Goal: Information Seeking & Learning: Check status

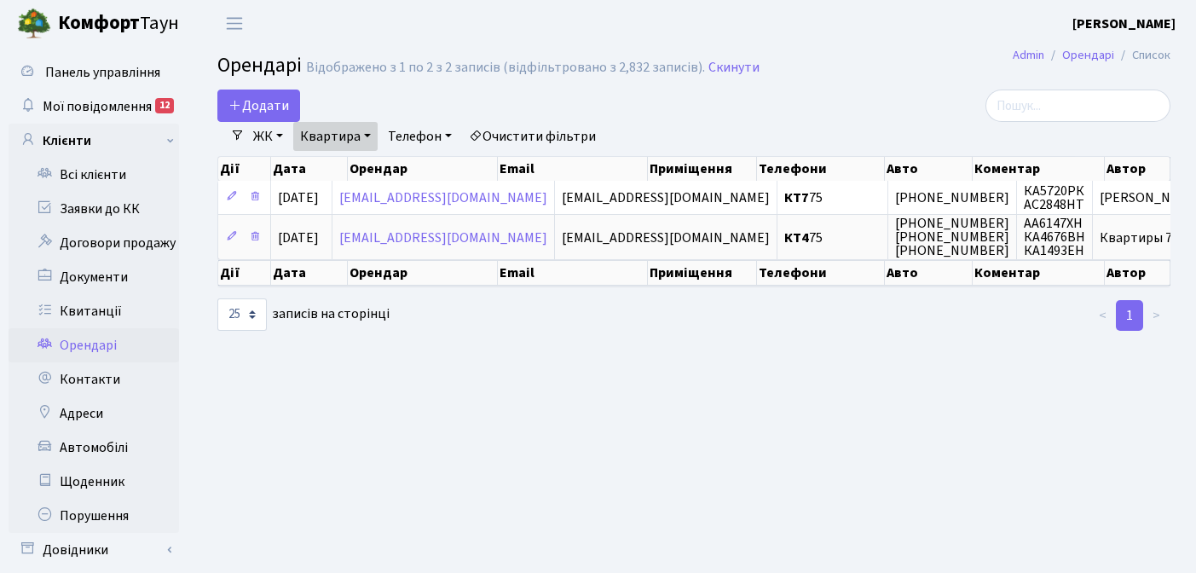
select select "25"
click at [78, 311] on link "Квитанції" at bounding box center [94, 311] width 170 height 34
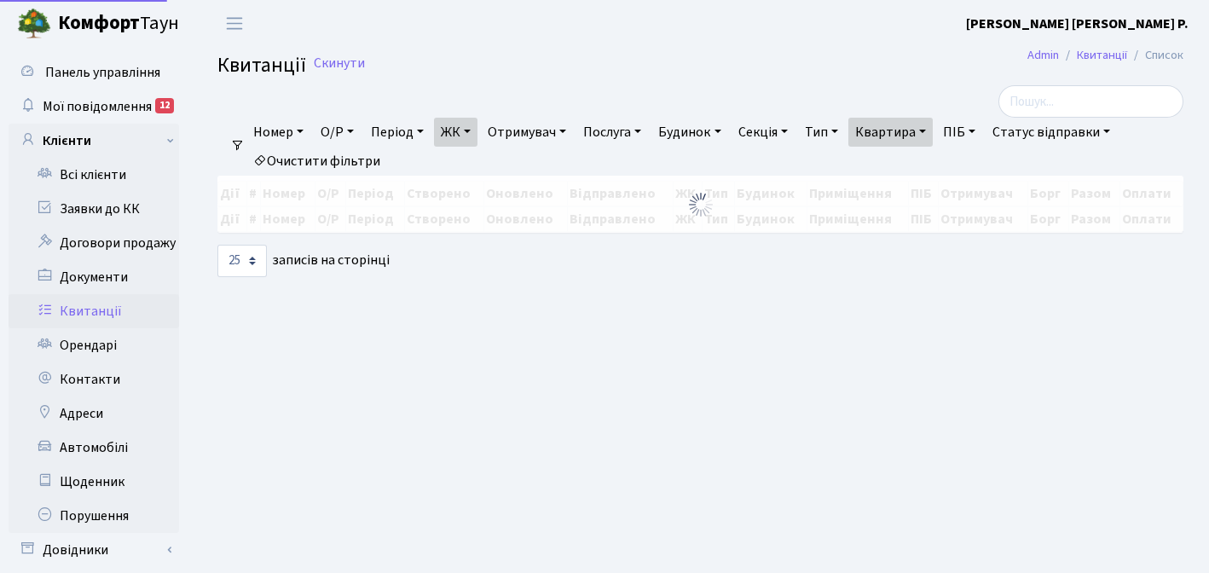
select select "25"
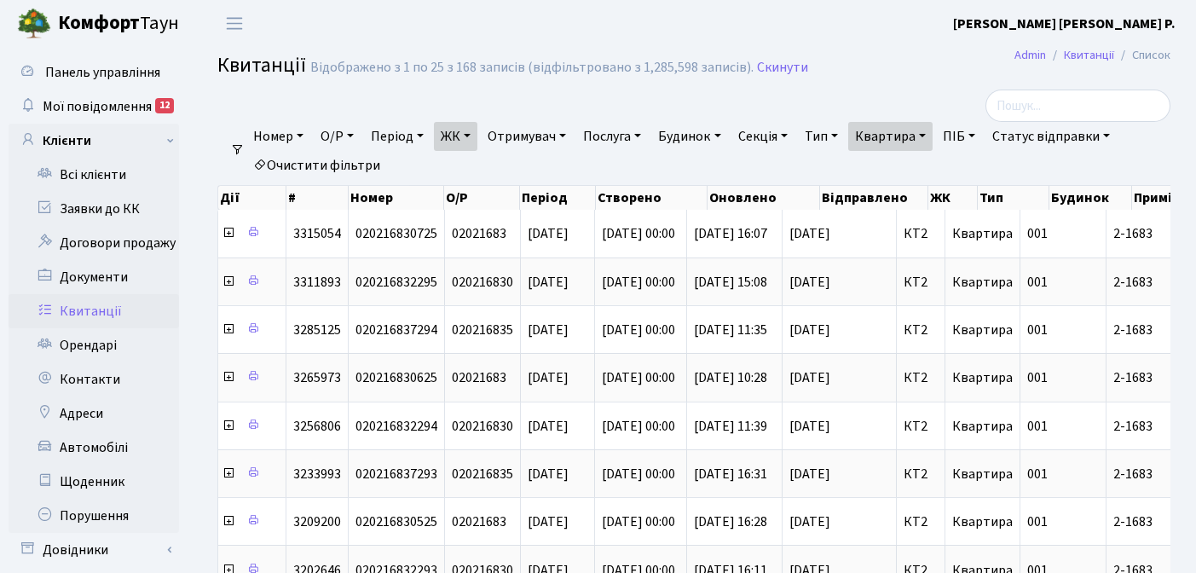
click at [932, 135] on link "Квартира" at bounding box center [890, 136] width 84 height 29
click at [929, 177] on input "2-1683" at bounding box center [899, 169] width 100 height 32
type input "2"
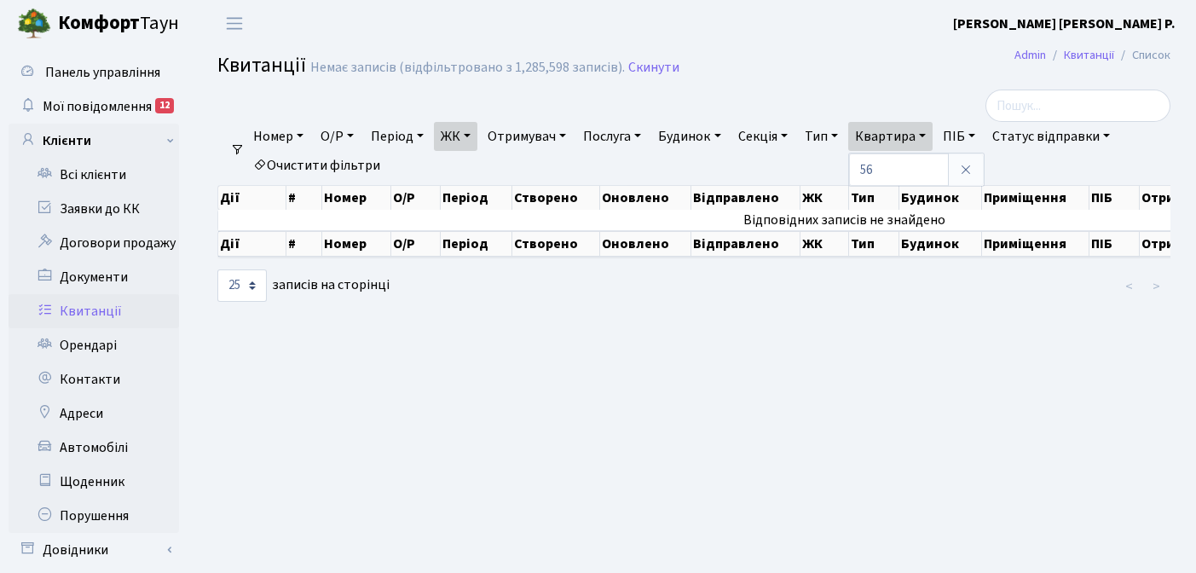
click at [473, 135] on link "ЖК" at bounding box center [455, 136] width 43 height 29
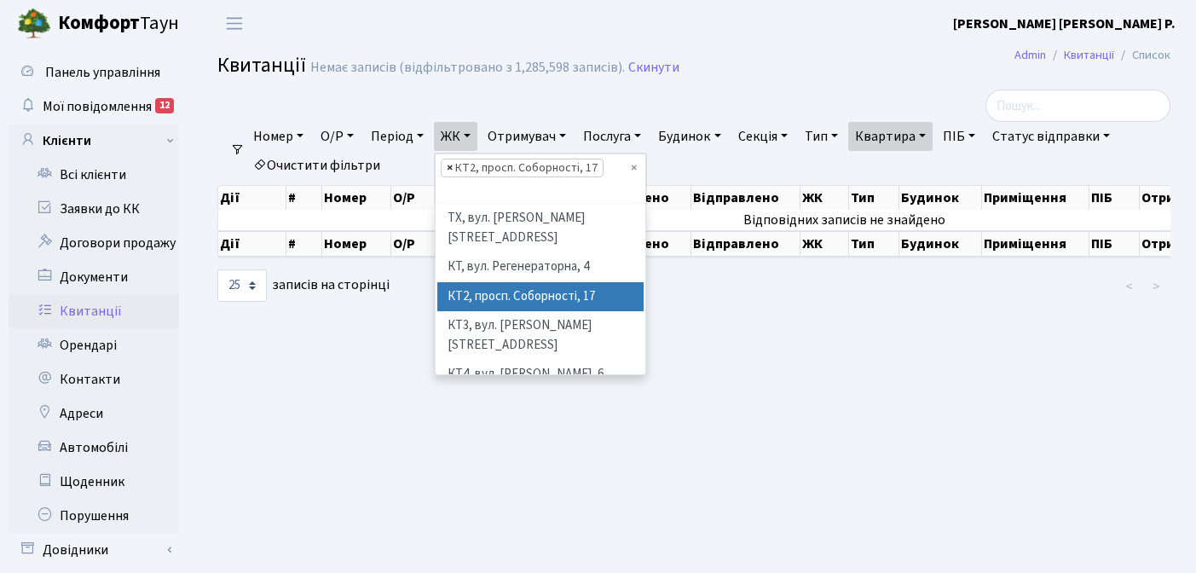
click at [452, 167] on span "×" at bounding box center [450, 167] width 6 height 17
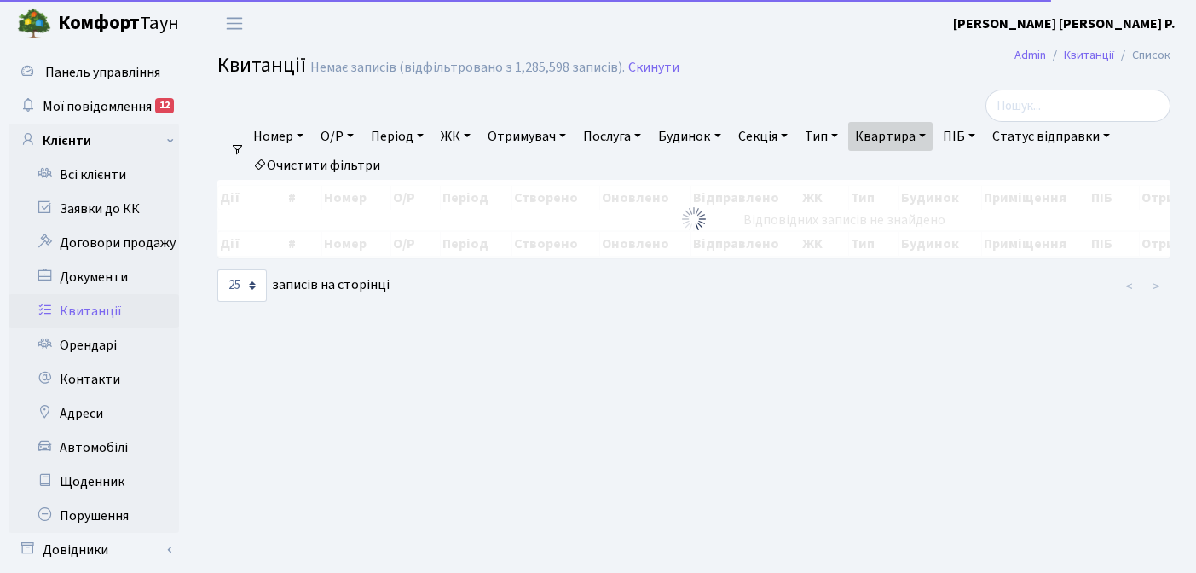
click at [475, 135] on link "ЖК" at bounding box center [455, 136] width 43 height 29
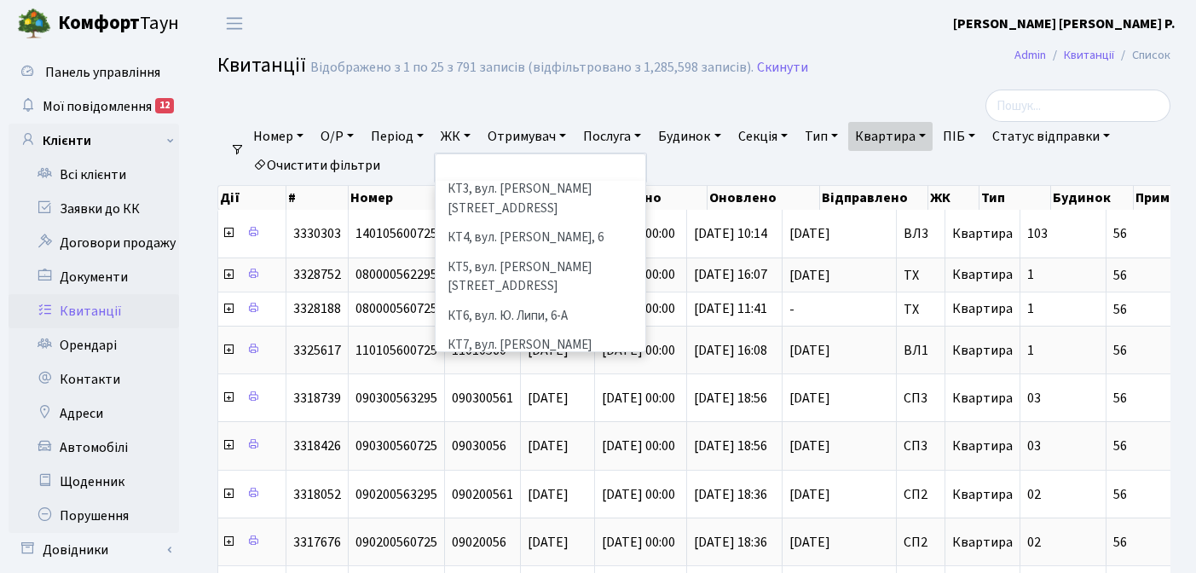
scroll to position [114, 0]
click at [499, 330] on li "КТ7, вул. [PERSON_NAME][STREET_ADDRESS]" at bounding box center [540, 354] width 206 height 49
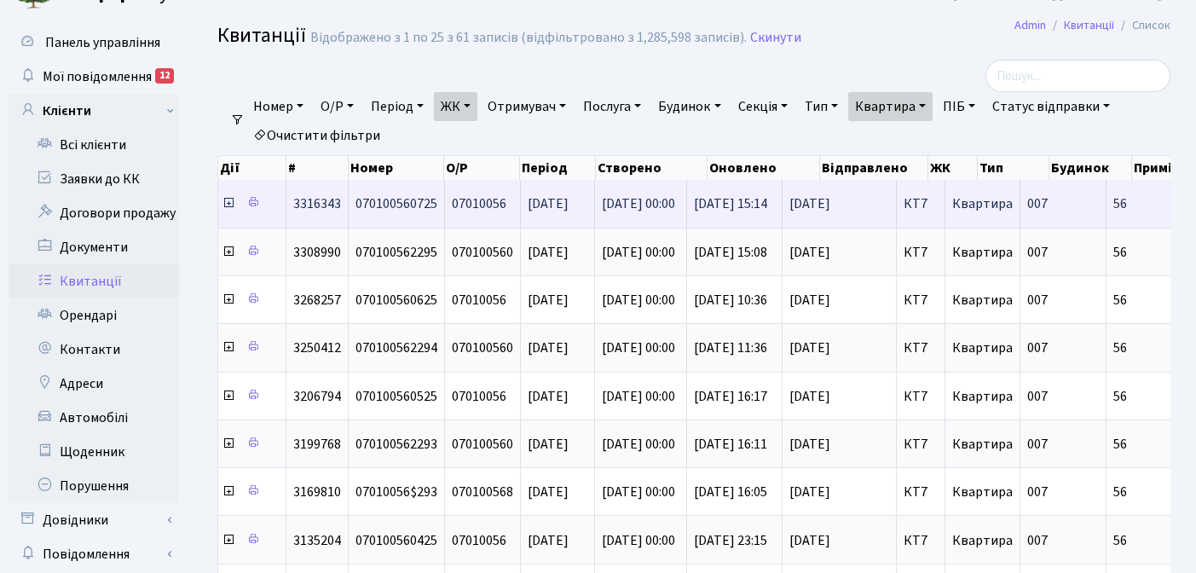
click at [229, 203] on icon at bounding box center [229, 203] width 14 height 14
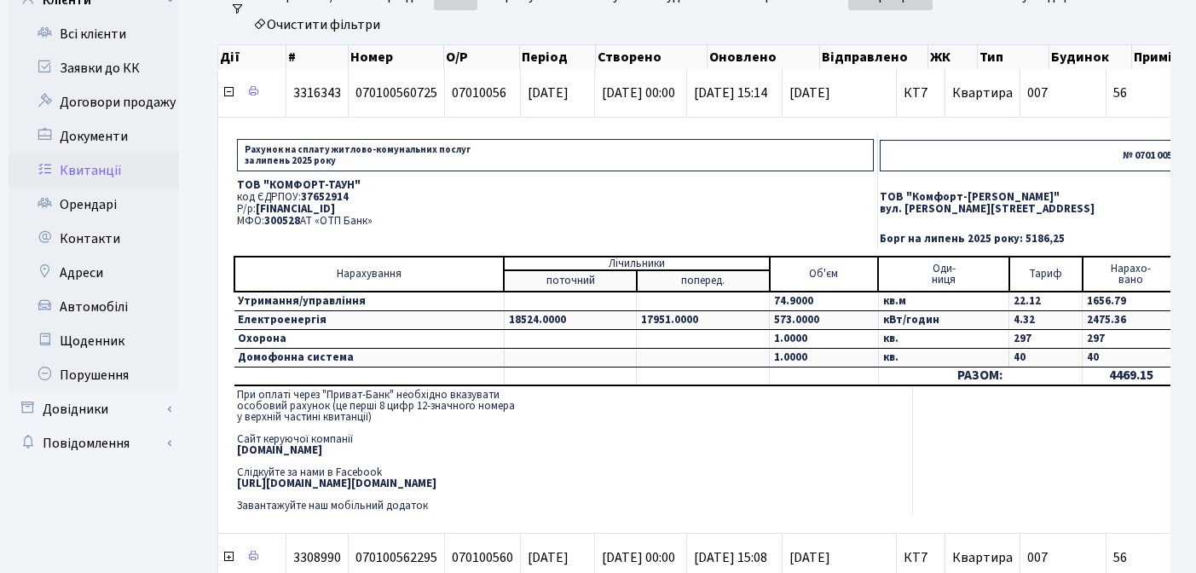
scroll to position [136, 0]
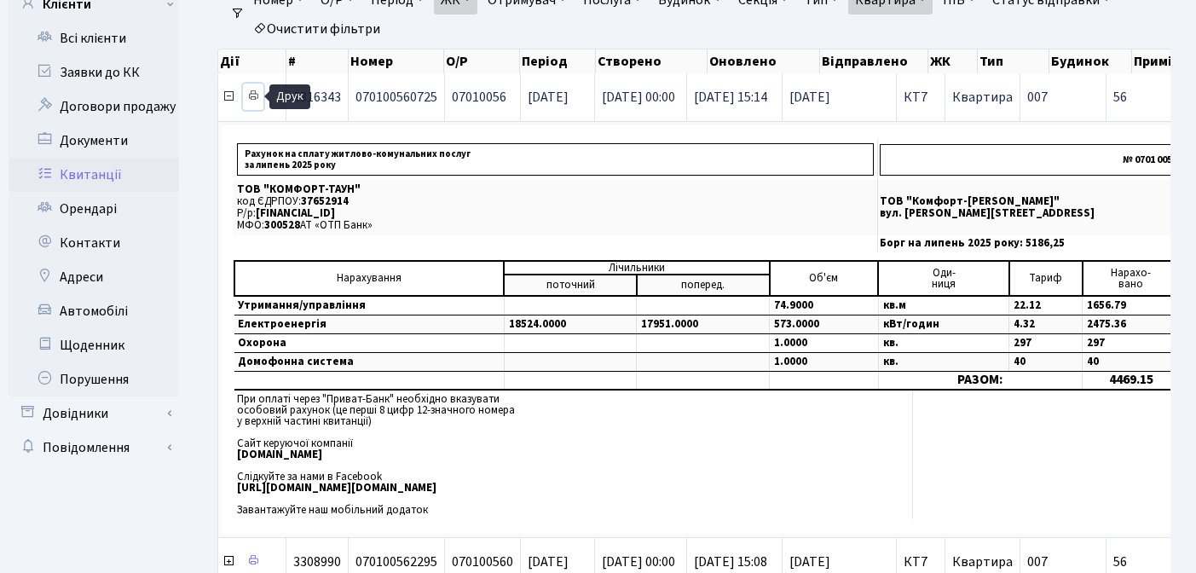
click at [253, 93] on icon at bounding box center [253, 95] width 12 height 12
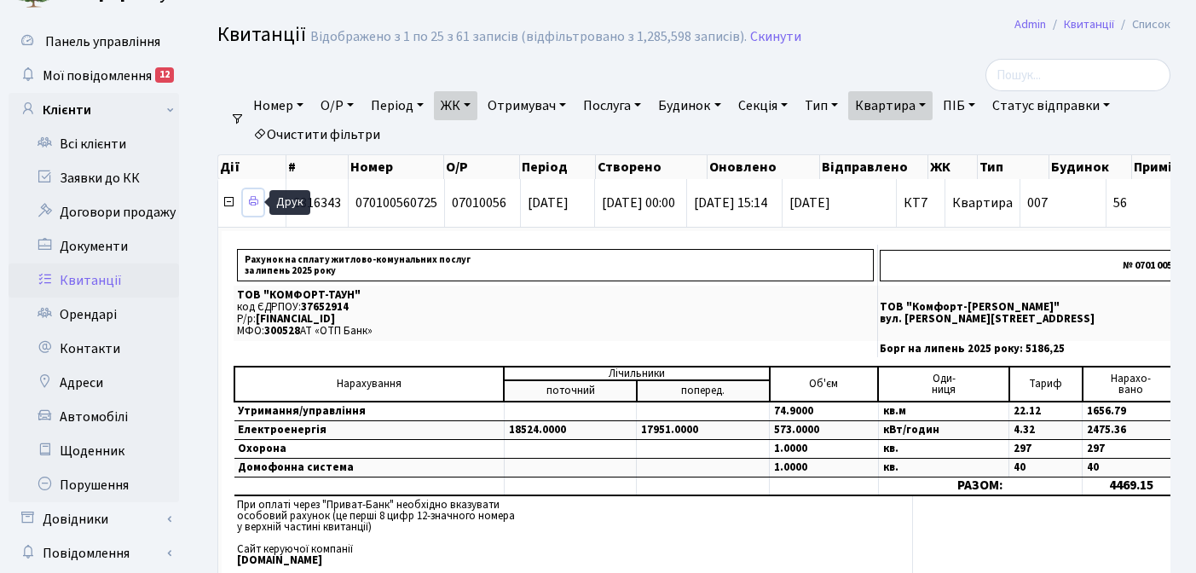
scroll to position [24, 0]
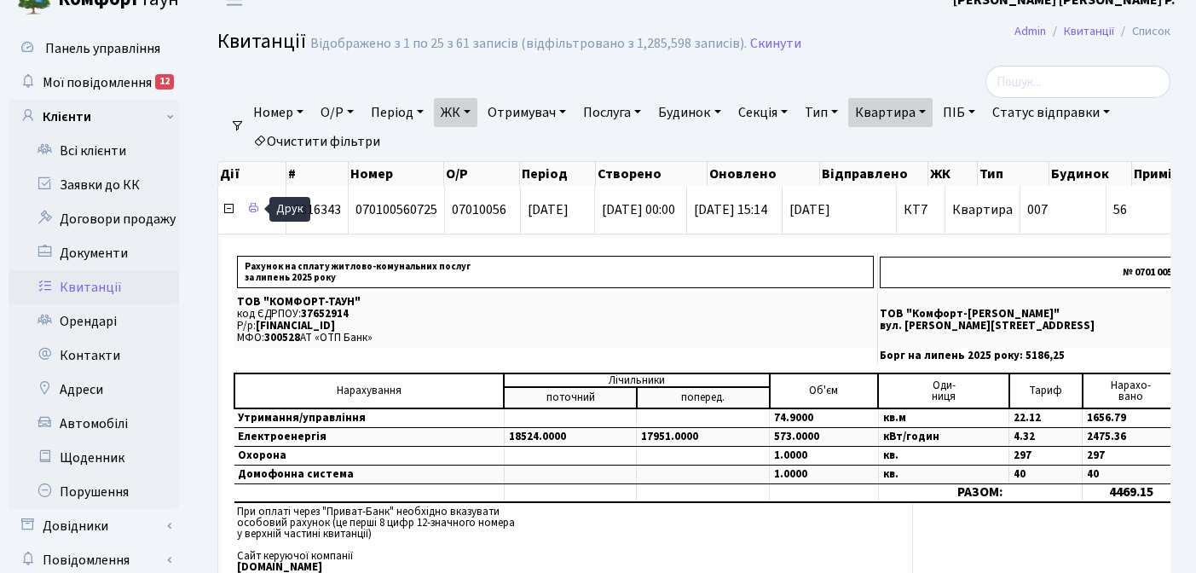
click at [932, 107] on link "Квартира" at bounding box center [890, 112] width 84 height 29
type input "5"
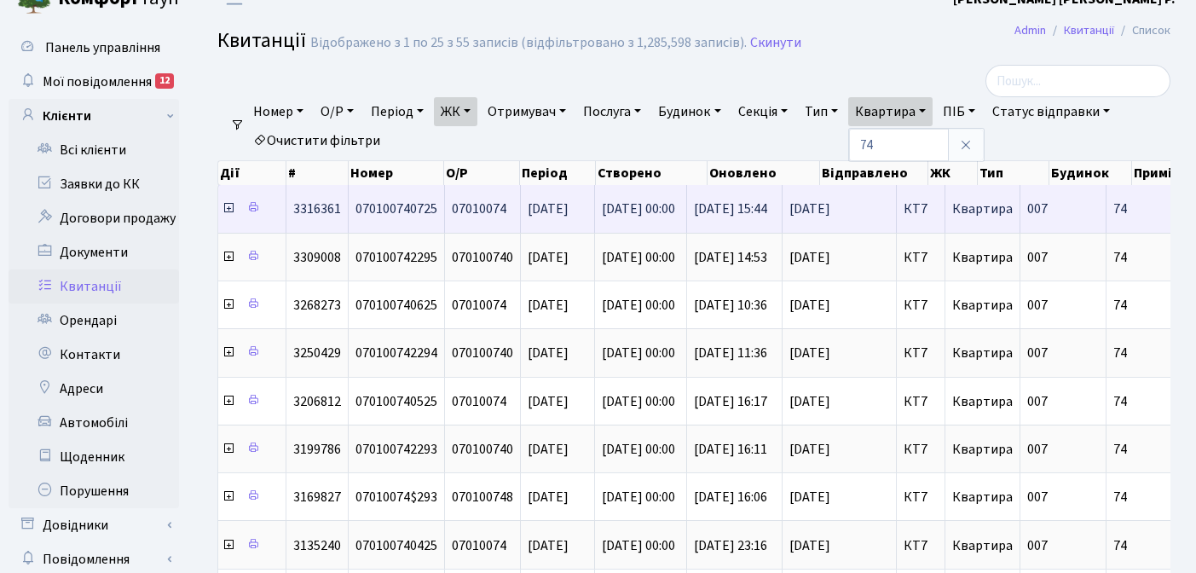
click at [228, 212] on icon at bounding box center [229, 208] width 14 height 14
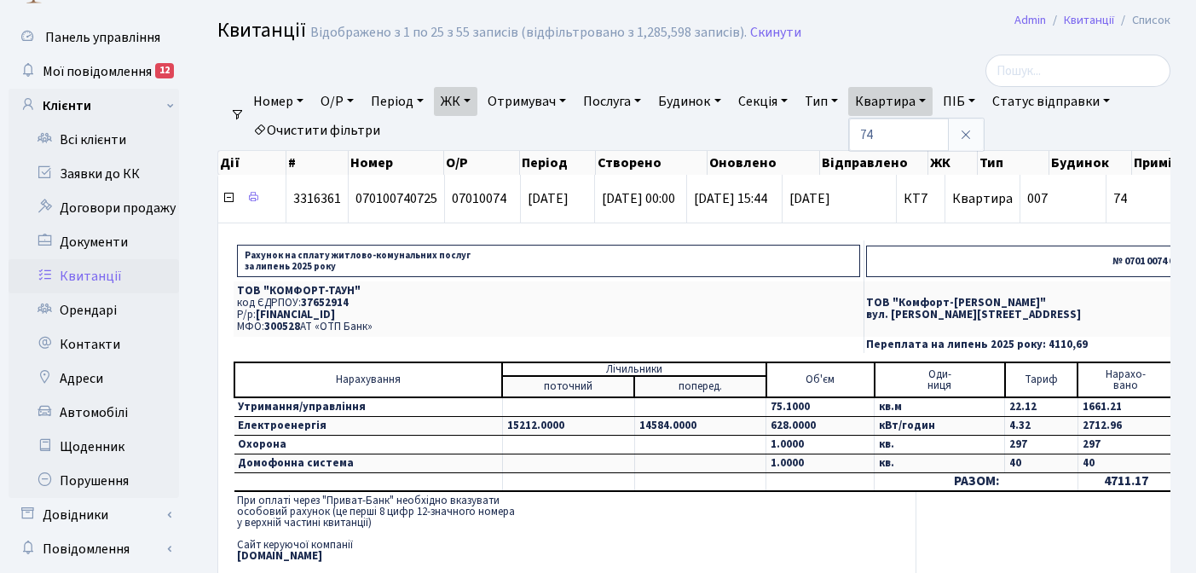
scroll to position [53, 0]
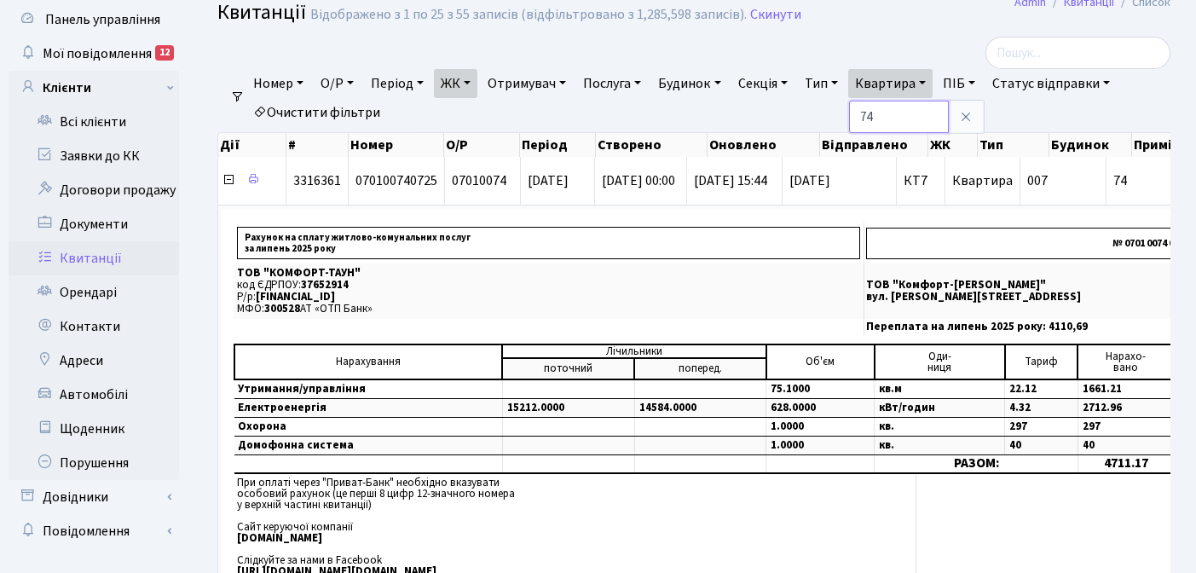
click at [919, 118] on input "74" at bounding box center [899, 117] width 100 height 32
type input "7"
type input "81"
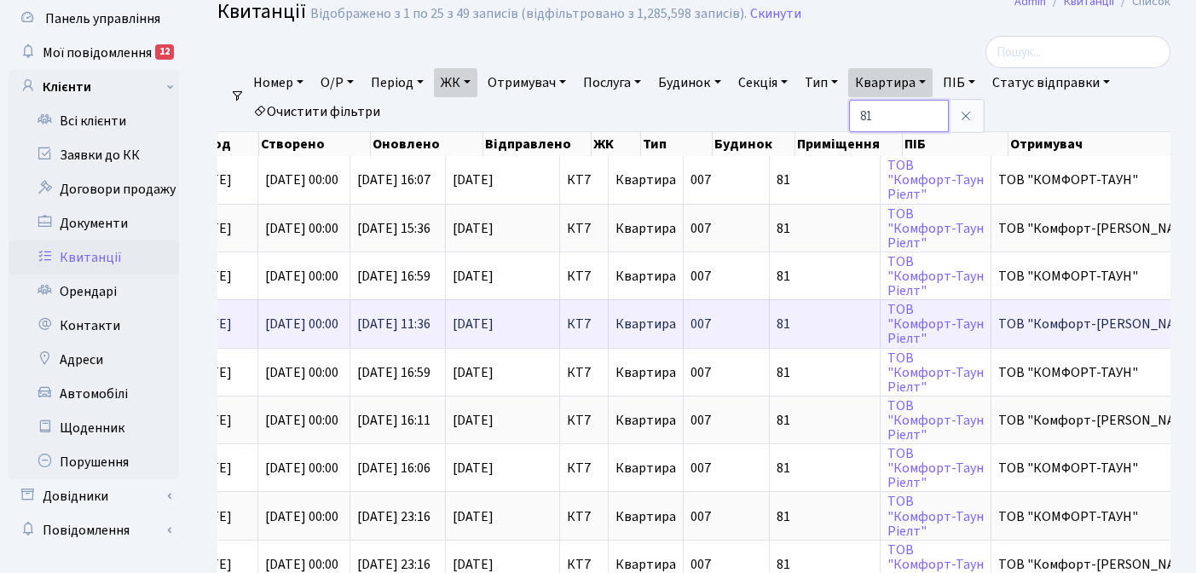
scroll to position [0, 610]
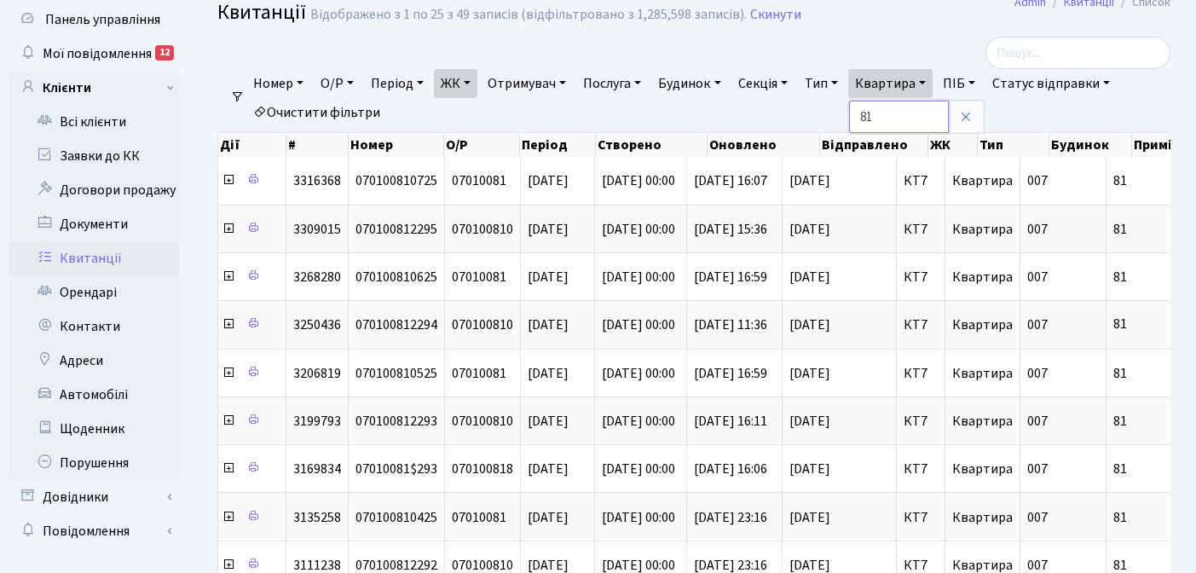
scroll to position [24, 0]
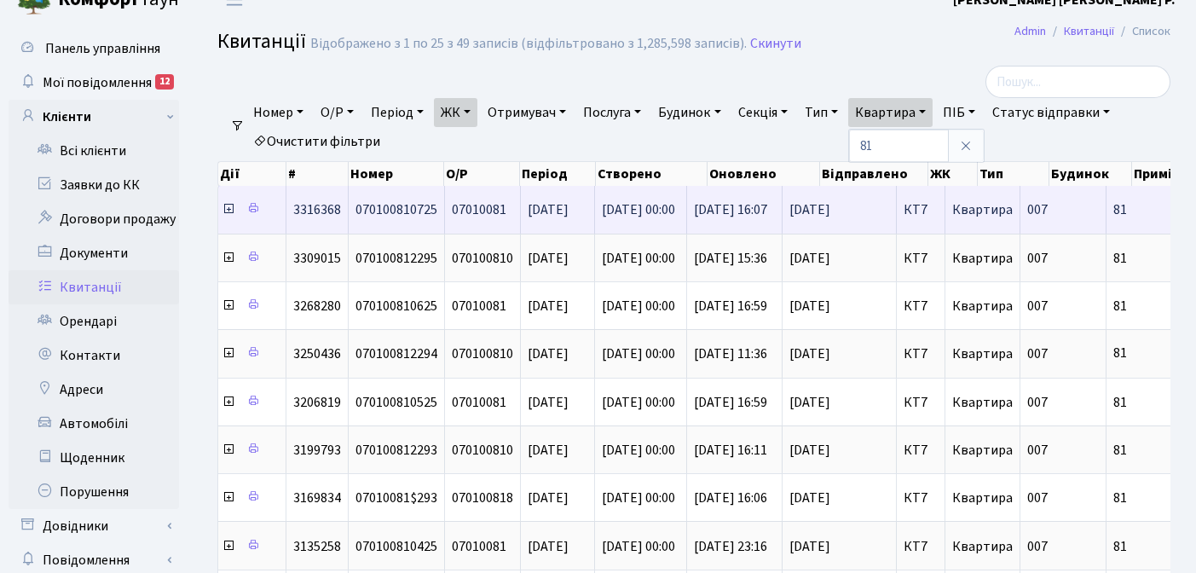
click at [228, 209] on icon at bounding box center [229, 209] width 14 height 14
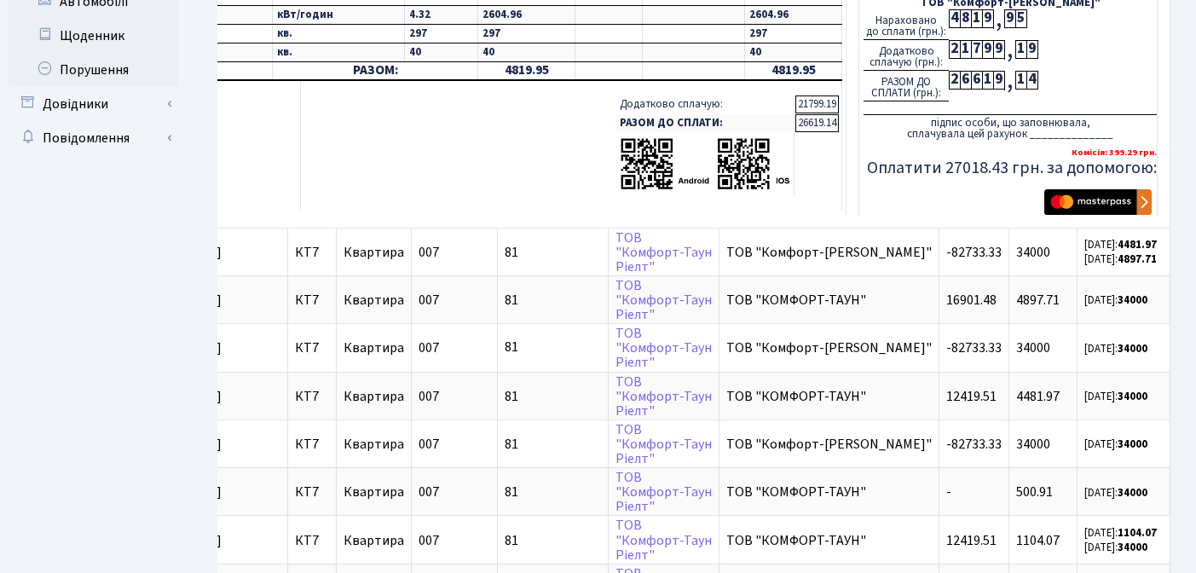
scroll to position [0, 0]
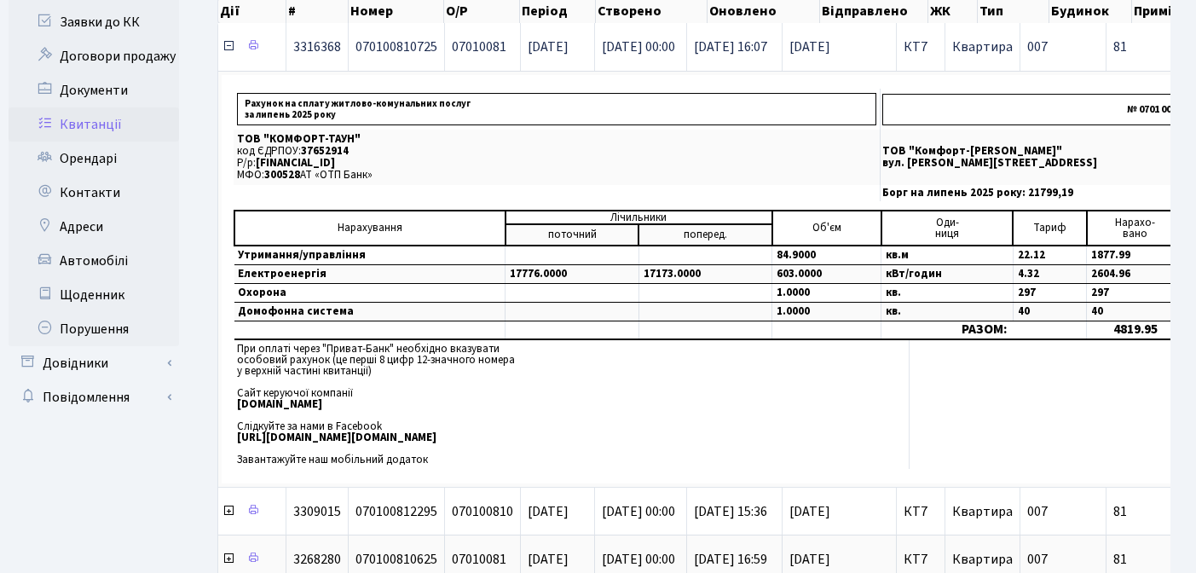
click at [225, 48] on icon at bounding box center [229, 46] width 14 height 14
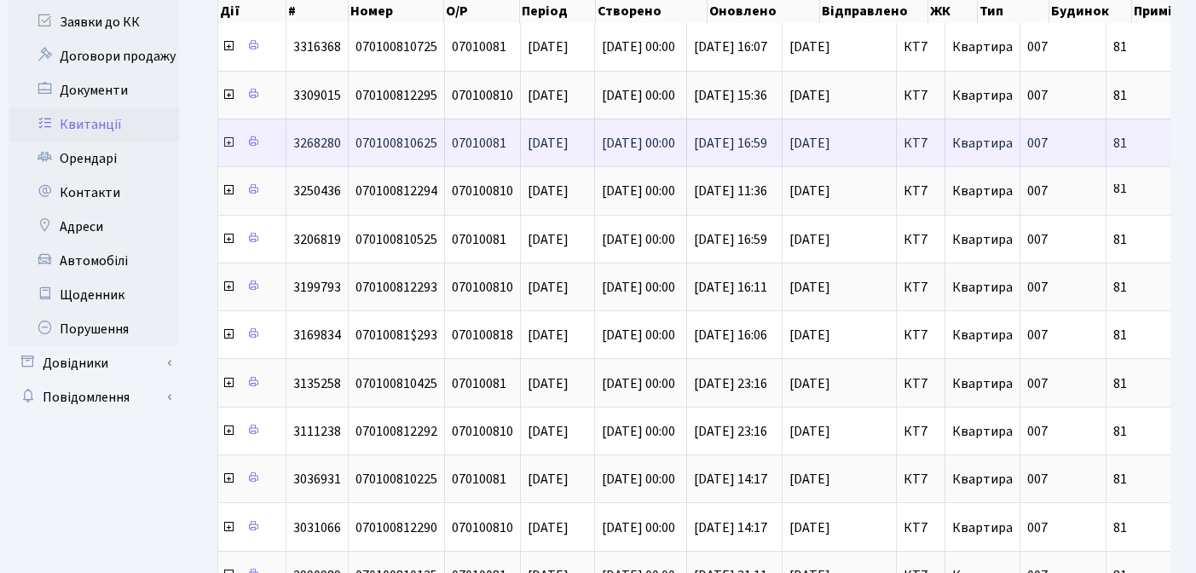
click at [228, 142] on icon at bounding box center [229, 143] width 14 height 14
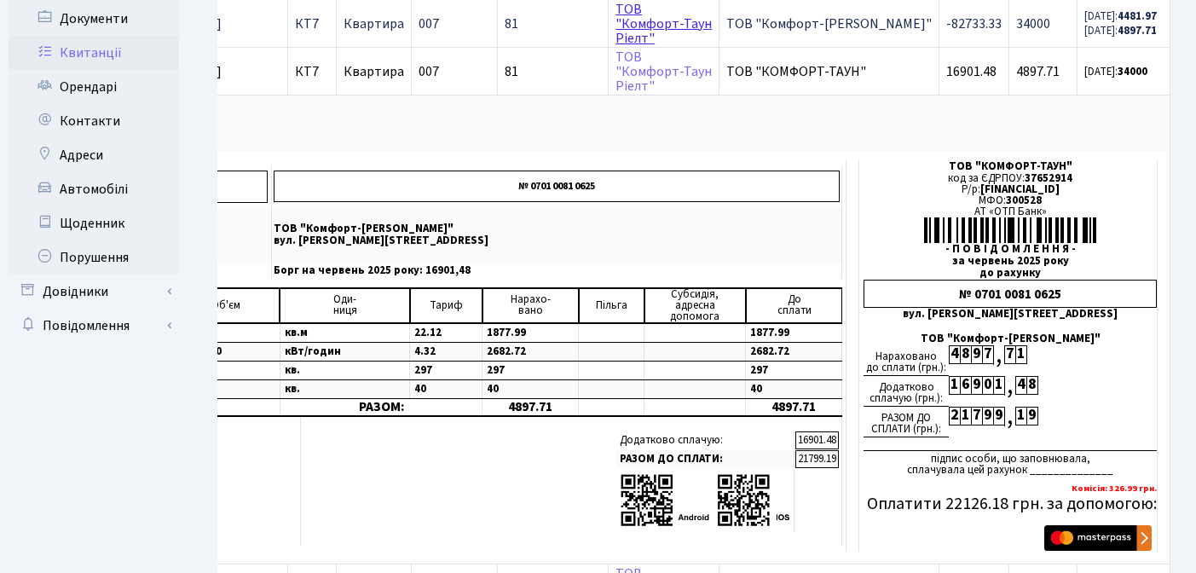
scroll to position [262, 0]
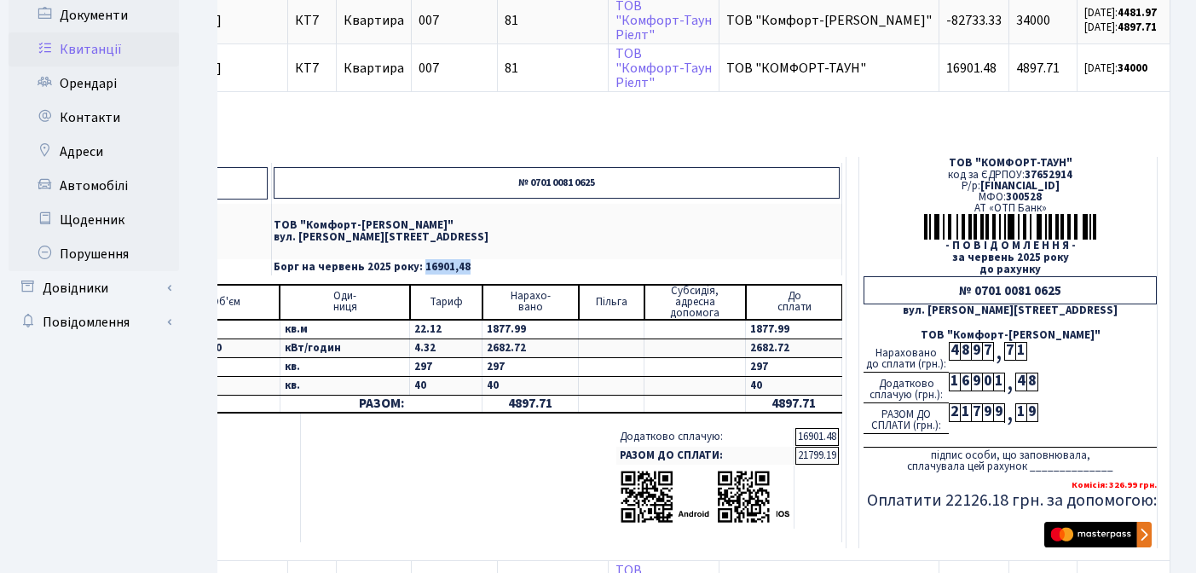
drag, startPoint x: 440, startPoint y: 268, endPoint x: 490, endPoint y: 265, distance: 50.4
click at [490, 265] on p "Борг на червень 2025 року: 16901,48" at bounding box center [557, 267] width 566 height 11
copy p "16901,48"
